Goal: Check status

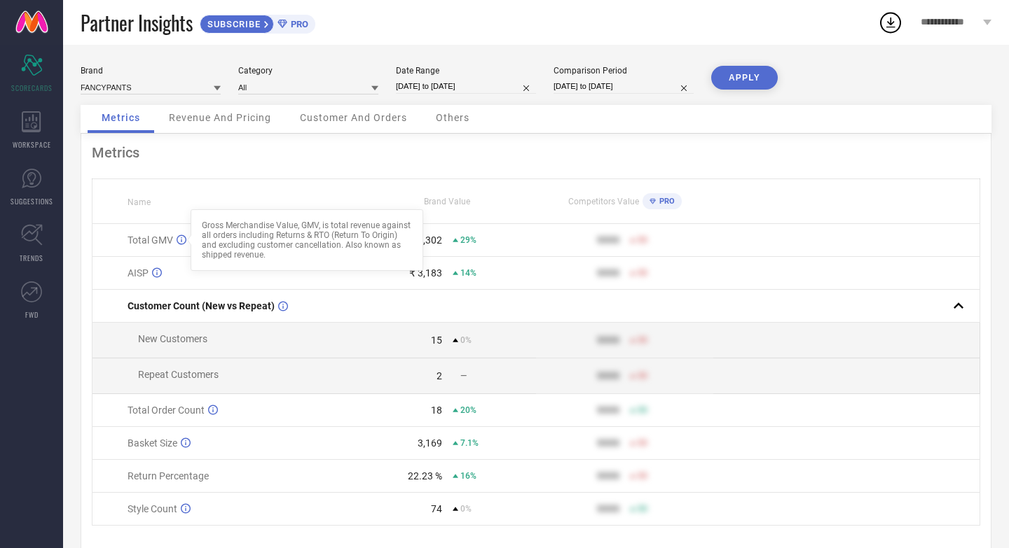
click at [181, 241] on icon at bounding box center [181, 240] width 10 height 11
click at [326, 228] on td "Total GMV" at bounding box center [225, 240] width 266 height 33
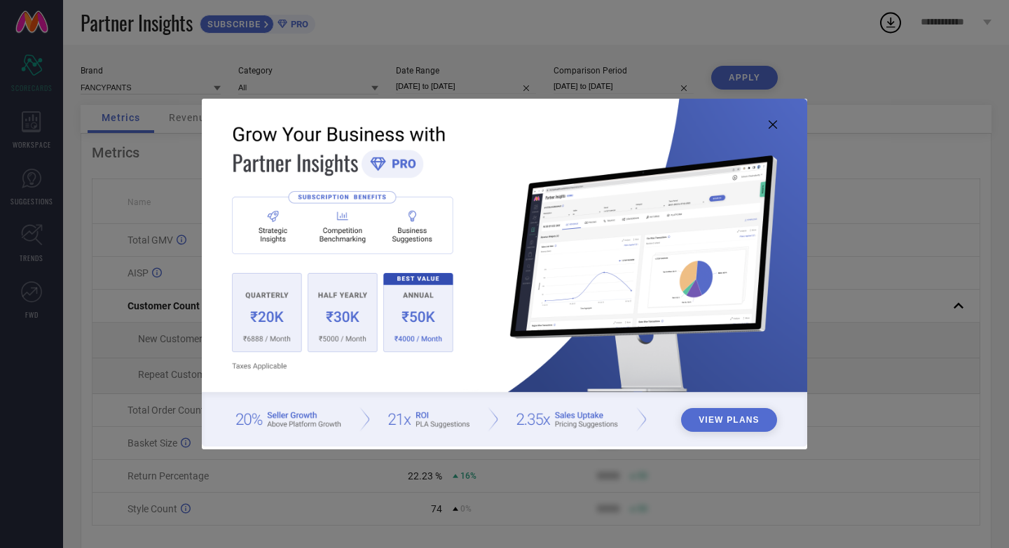
click at [775, 122] on icon at bounding box center [772, 124] width 8 height 8
